Goal: Information Seeking & Learning: Learn about a topic

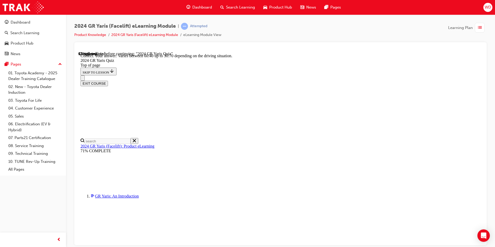
scroll to position [197, 0]
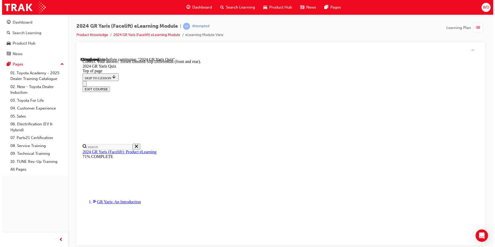
scroll to position [206, 0]
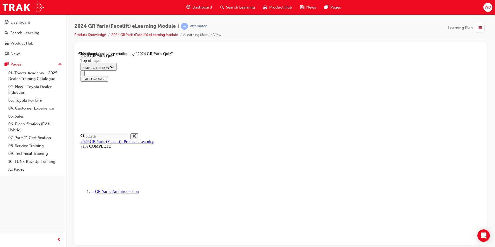
scroll to position [129, 0]
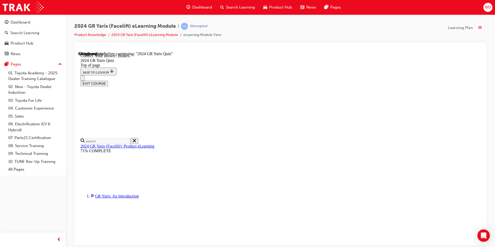
scroll to position [185, 0]
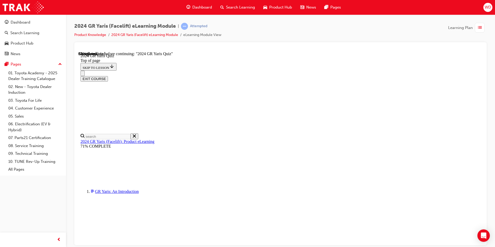
scroll to position [129, 0]
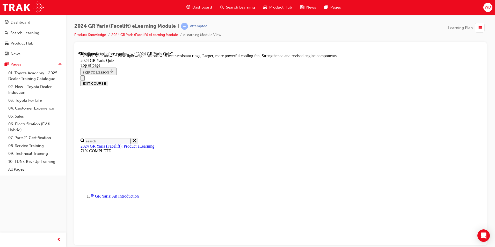
scroll to position [197, 0]
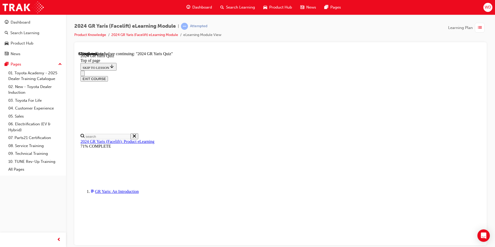
scroll to position [134, 0]
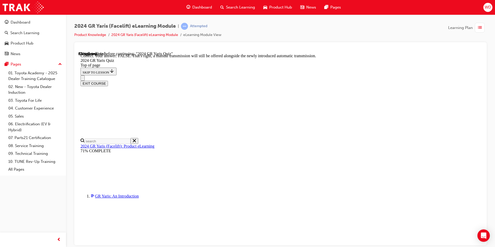
scroll to position [182, 0]
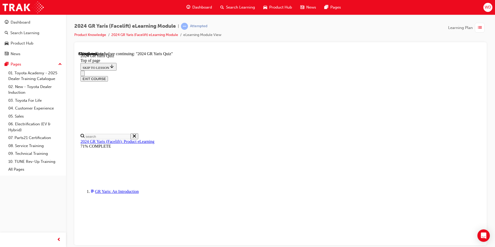
scroll to position [52, 0]
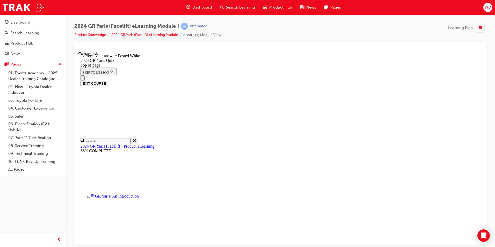
scroll to position [107, 0]
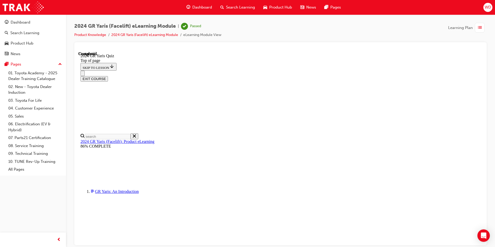
scroll to position [90, 0]
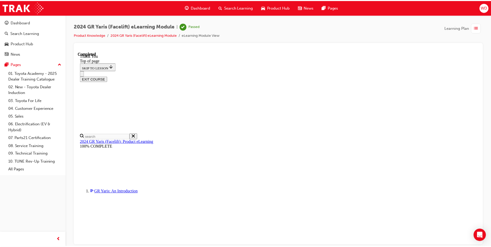
scroll to position [114, 0]
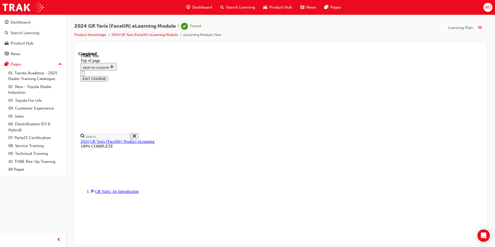
click at [108, 76] on button "EXIT COURSE" at bounding box center [93, 78] width 27 height 5
click at [94, 36] on link "Product Knowledge" at bounding box center [90, 35] width 32 height 4
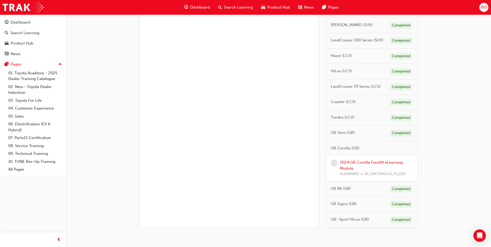
scroll to position [233, 0]
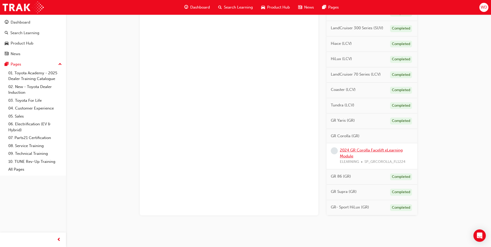
click at [378, 150] on link "2024 GR Corolla Facelift eLearning Module" at bounding box center [371, 153] width 63 height 11
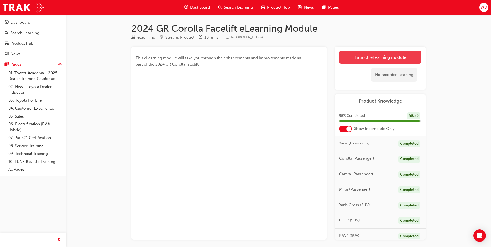
click at [392, 56] on link "Launch eLearning module" at bounding box center [380, 57] width 82 height 13
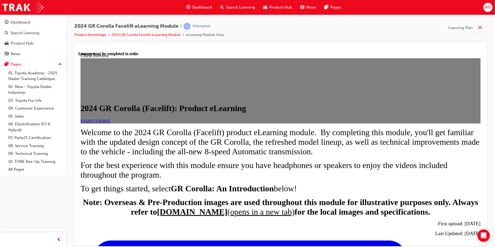
scroll to position [93, 0]
click at [110, 118] on span "START COURSE" at bounding box center [95, 120] width 30 height 4
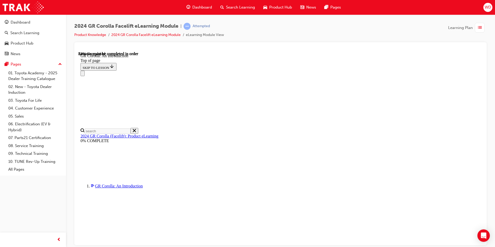
scroll to position [739, 0]
drag, startPoint x: 317, startPoint y: 204, endPoint x: 310, endPoint y: 204, distance: 7.0
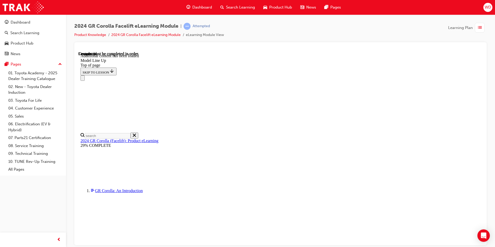
scroll to position [624, 0]
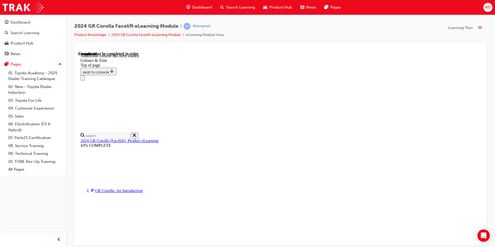
scroll to position [481, 0]
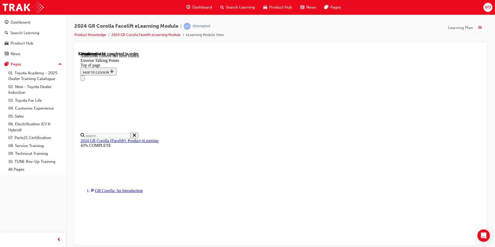
scroll to position [561, 0]
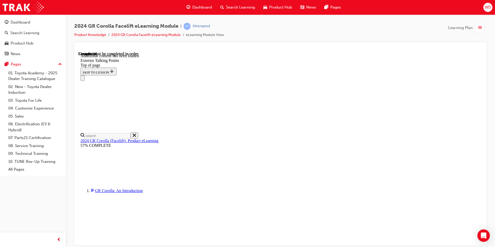
scroll to position [1342, 0]
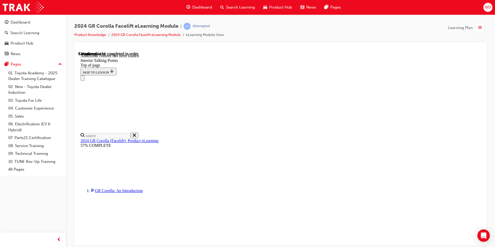
scroll to position [70, 0]
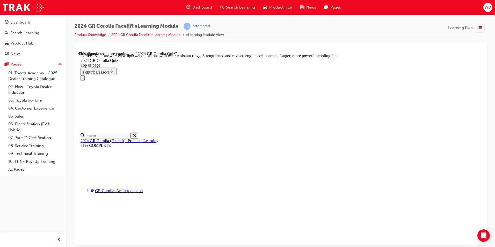
scroll to position [197, 0]
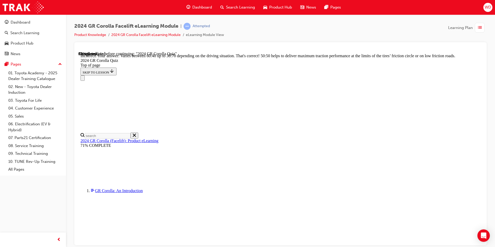
scroll to position [208, 0]
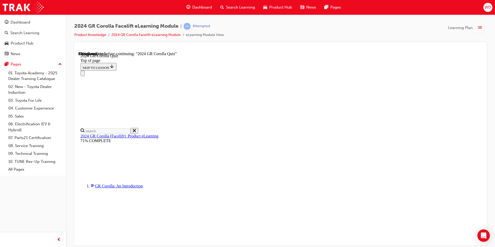
scroll to position [129, 0]
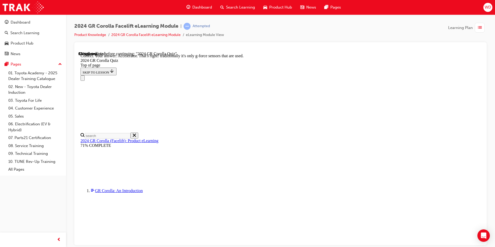
scroll to position [211, 0]
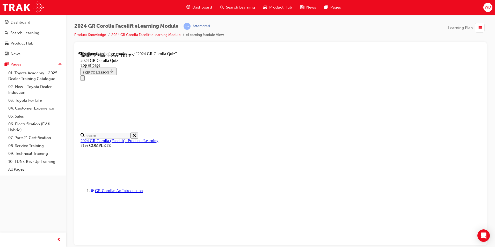
scroll to position [44, 0]
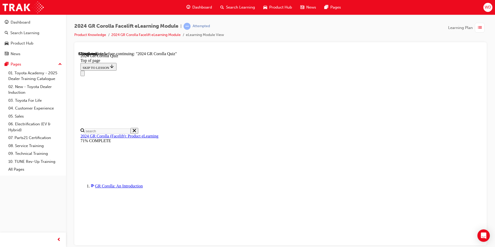
scroll to position [143, 0]
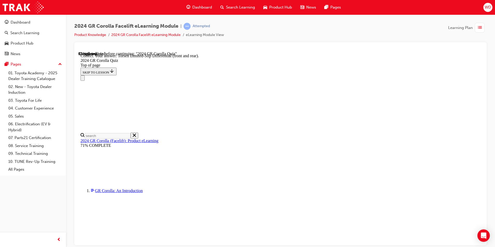
scroll to position [197, 0]
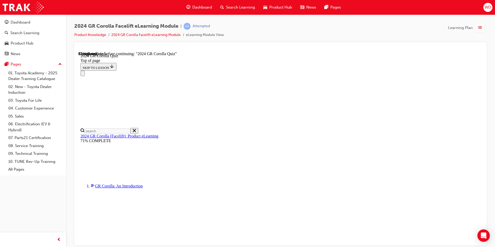
scroll to position [52, 0]
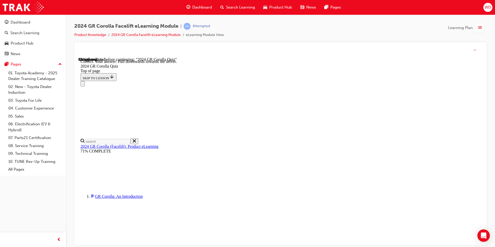
scroll to position [80, 0]
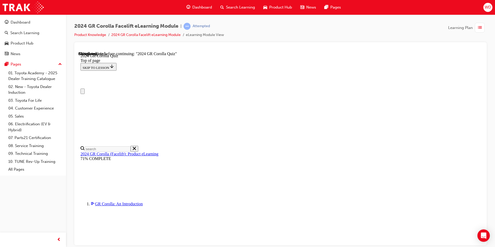
scroll to position [26, 0]
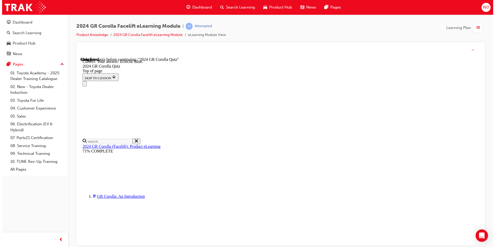
scroll to position [86, 0]
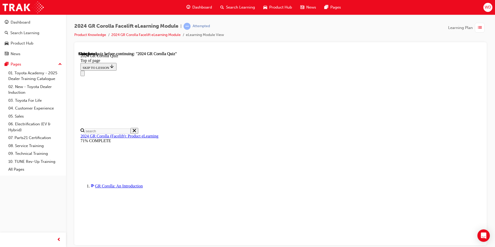
scroll to position [90, 0]
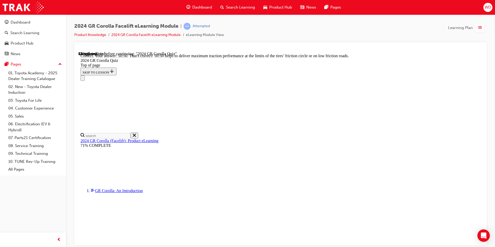
scroll to position [208, 0]
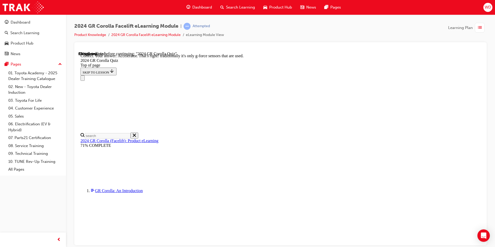
scroll to position [211, 0]
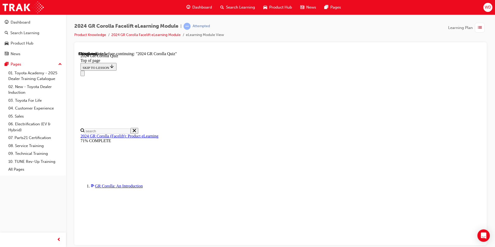
scroll to position [155, 0]
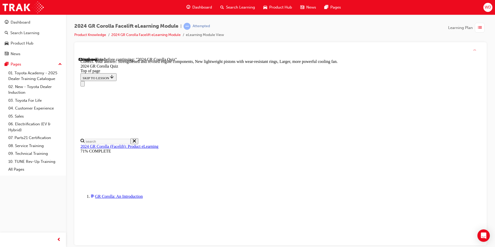
scroll to position [197, 0]
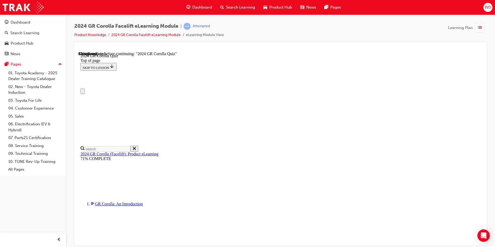
scroll to position [26, 0]
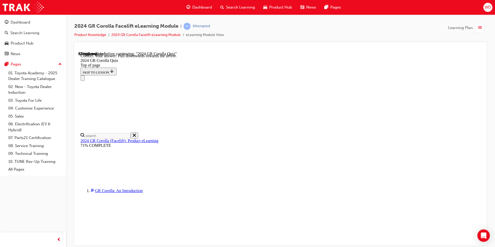
scroll to position [80, 0]
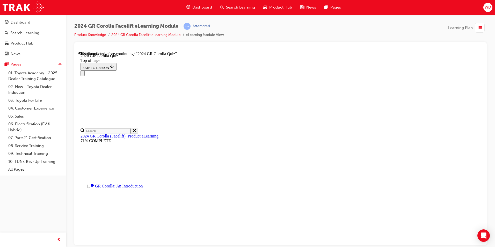
scroll to position [28, 0]
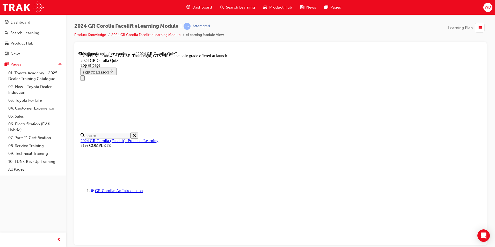
scroll to position [70, 0]
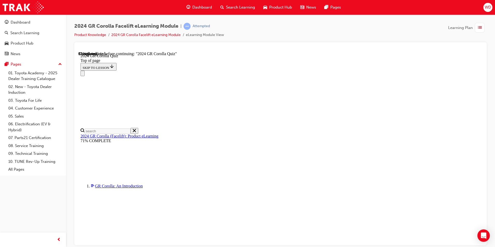
scroll to position [26, 0]
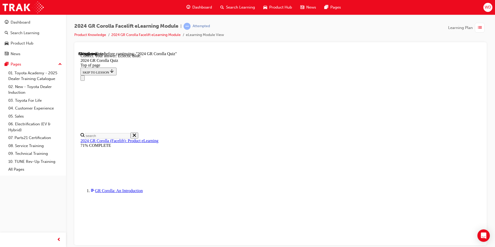
scroll to position [86, 0]
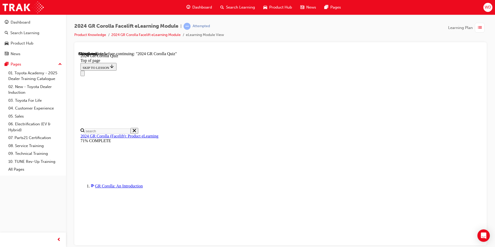
scroll to position [181, 0]
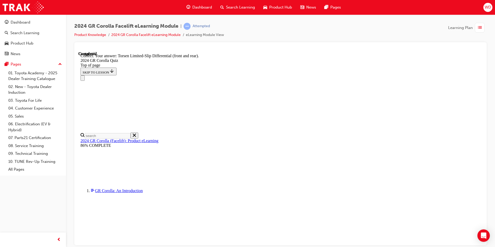
scroll to position [197, 0]
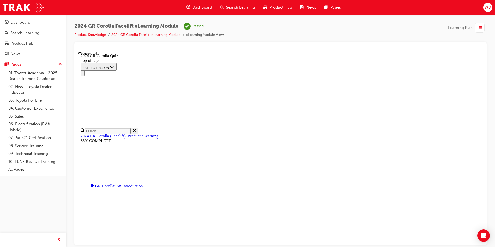
scroll to position [90, 0]
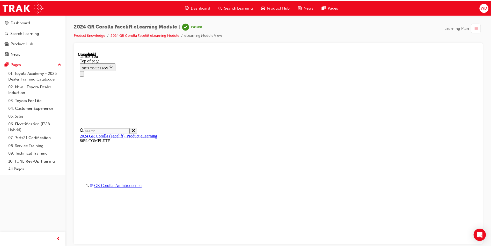
scroll to position [114, 0]
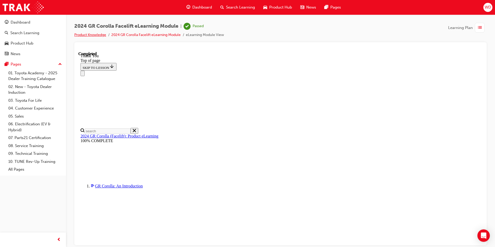
click at [86, 36] on link "Product Knowledge" at bounding box center [90, 35] width 32 height 4
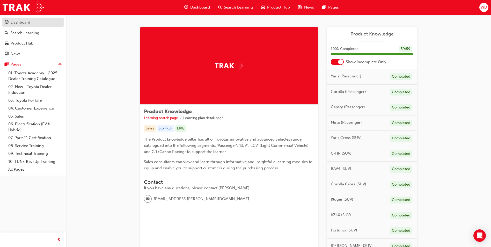
click at [27, 24] on div "Dashboard" at bounding box center [21, 22] width 20 height 6
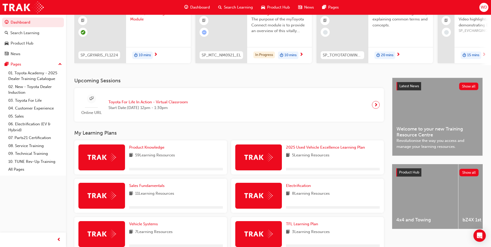
scroll to position [78, 0]
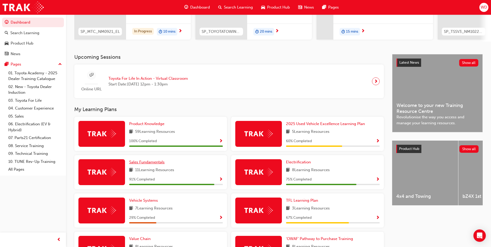
click at [151, 164] on span "Sales Fundamentals" at bounding box center [146, 162] width 35 height 5
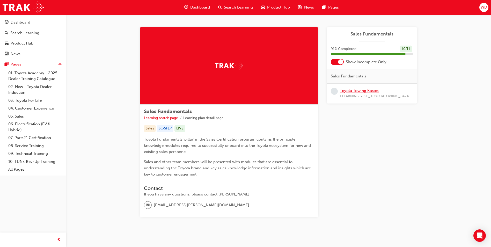
click at [368, 89] on link "Toyota Towing Basics" at bounding box center [359, 90] width 39 height 5
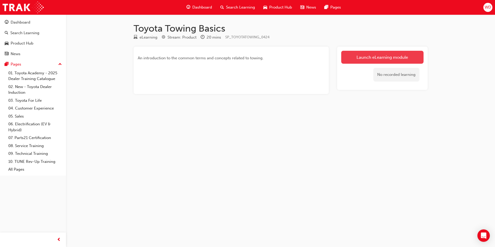
click at [373, 59] on link "Launch eLearning module" at bounding box center [382, 57] width 82 height 13
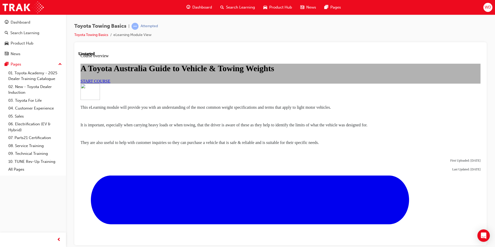
scroll to position [78, 0]
click at [110, 79] on span "START COURSE" at bounding box center [95, 81] width 30 height 4
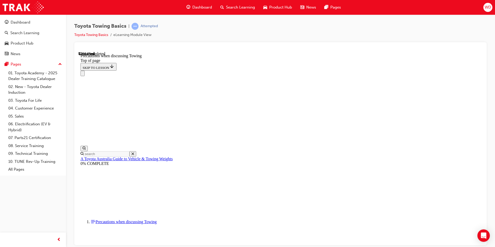
scroll to position [301, 0]
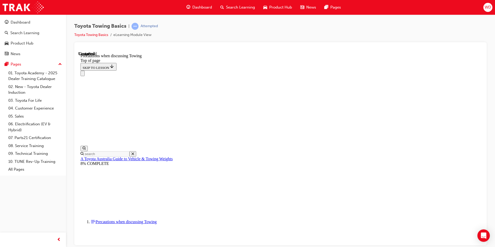
scroll to position [548, 0]
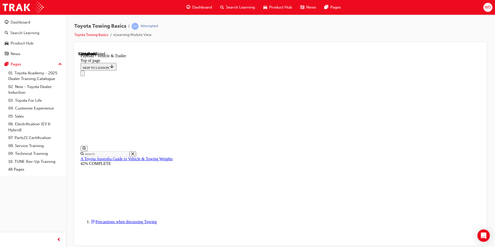
scroll to position [32, 0]
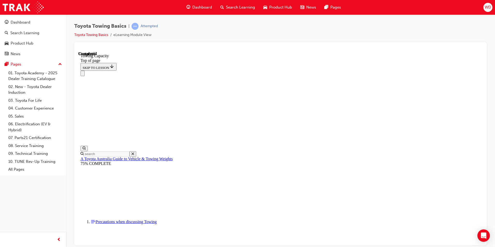
scroll to position [195, 0]
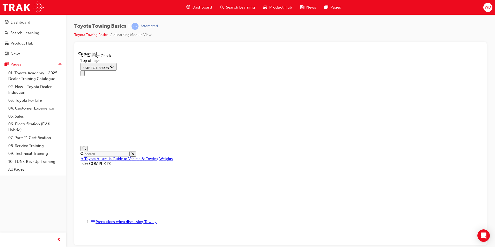
drag, startPoint x: 151, startPoint y: 5586, endPoint x: 256, endPoint y: 5464, distance: 160.9
drag, startPoint x: 152, startPoint y: 5585, endPoint x: 189, endPoint y: 5498, distance: 94.0
drag, startPoint x: 150, startPoint y: 5586, endPoint x: 318, endPoint y: 5552, distance: 171.8
drag, startPoint x: 150, startPoint y: 5584, endPoint x: 274, endPoint y: 5557, distance: 126.6
drag, startPoint x: 151, startPoint y: 5586, endPoint x: 219, endPoint y: 5533, distance: 86.3
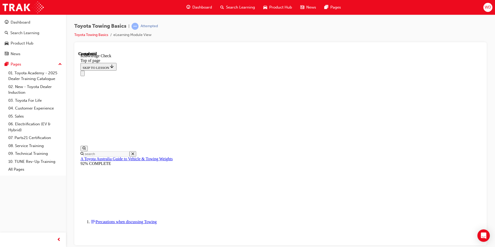
drag, startPoint x: 154, startPoint y: 5589, endPoint x: 145, endPoint y: 5563, distance: 28.0
drag, startPoint x: 153, startPoint y: 5586, endPoint x: 192, endPoint y: 5456, distance: 135.6
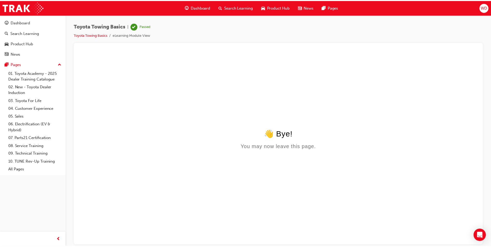
scroll to position [0, 0]
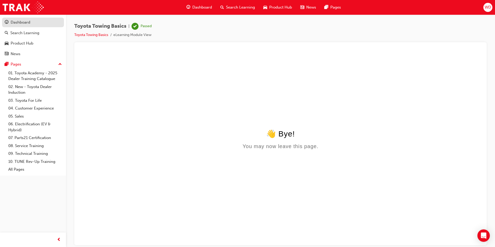
click at [42, 25] on div "Dashboard" at bounding box center [33, 22] width 57 height 6
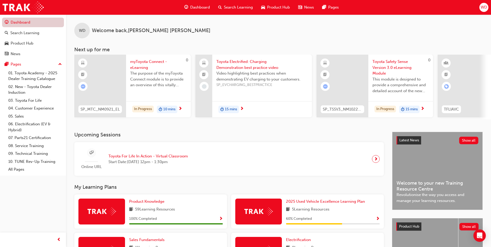
click at [17, 22] on link "Dashboard" at bounding box center [33, 23] width 62 height 10
